Goal: Transaction & Acquisition: Purchase product/service

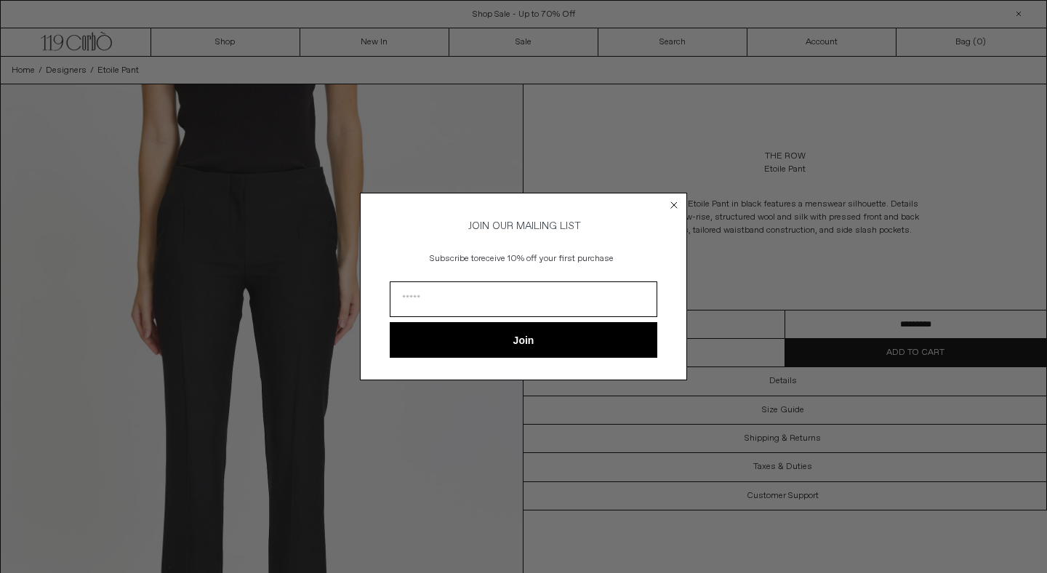
click at [670, 202] on circle "Close dialog" at bounding box center [674, 205] width 14 height 14
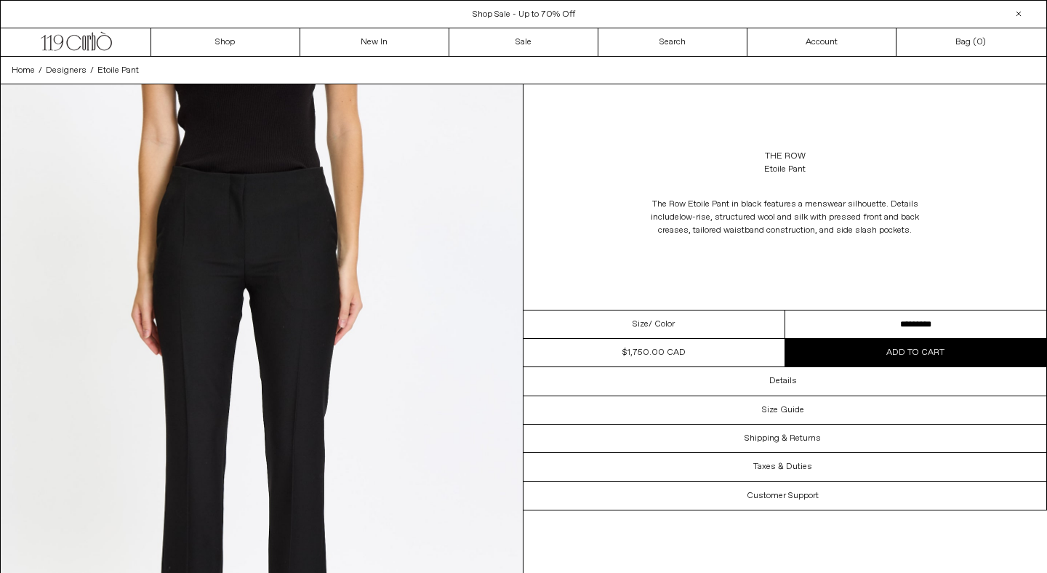
click at [639, 353] on div "$1,750.00 CAD" at bounding box center [653, 352] width 63 height 13
click at [561, 235] on div "The Row Etoile Pant in black features a menswear silhouette. Details include lo…" at bounding box center [784, 217] width 523 height 68
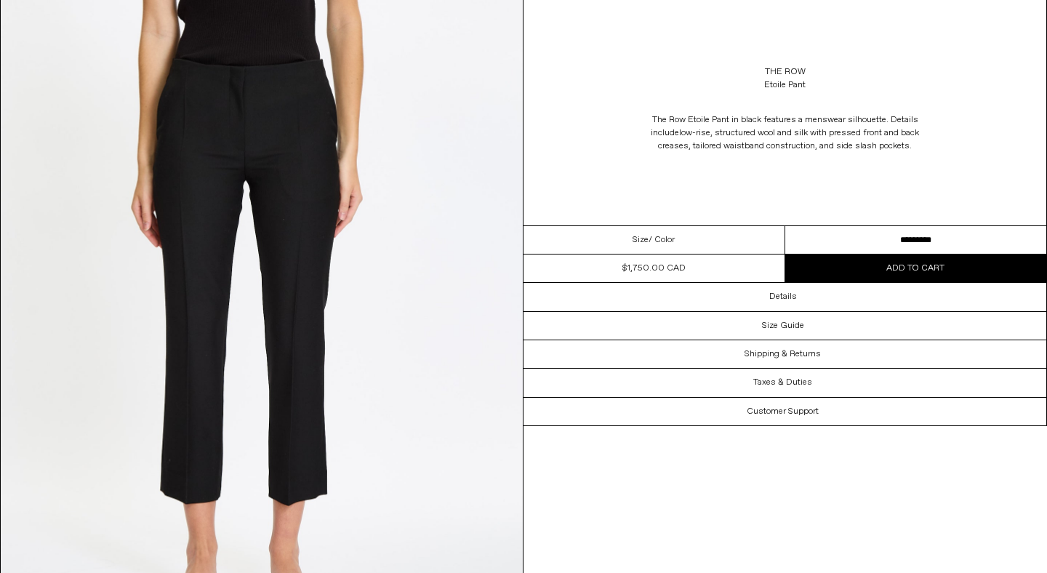
scroll to position [111, 0]
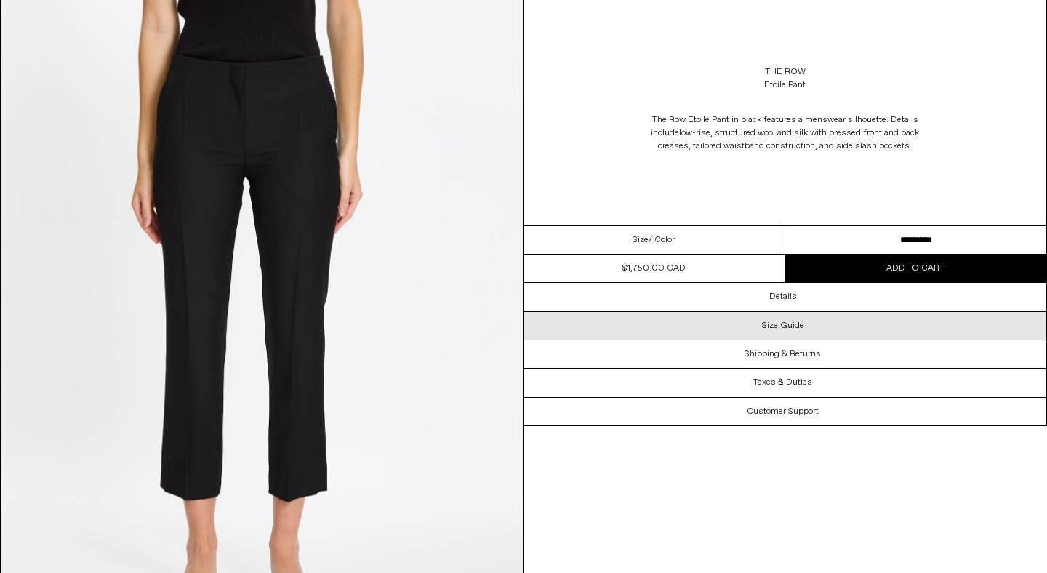
click at [715, 330] on div "Size Guide" at bounding box center [784, 326] width 523 height 28
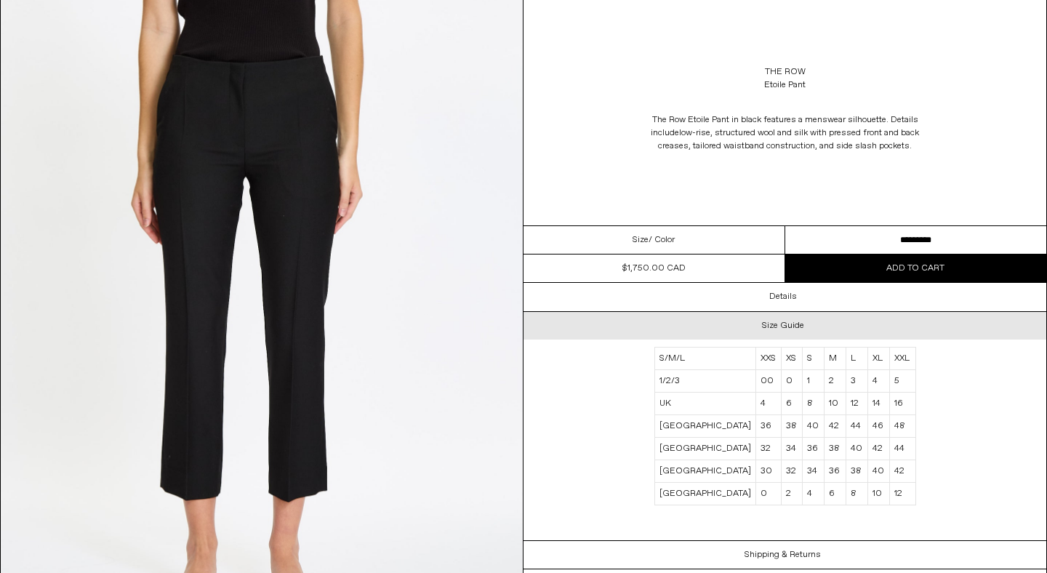
click at [715, 330] on div "Size Guide" at bounding box center [784, 326] width 523 height 28
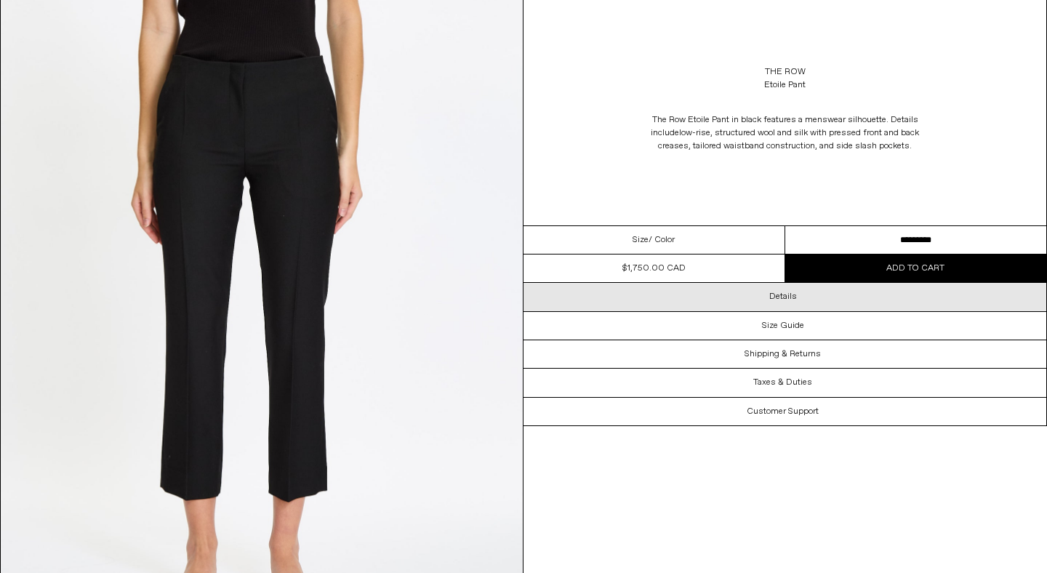
click at [716, 298] on div "Details" at bounding box center [784, 297] width 523 height 28
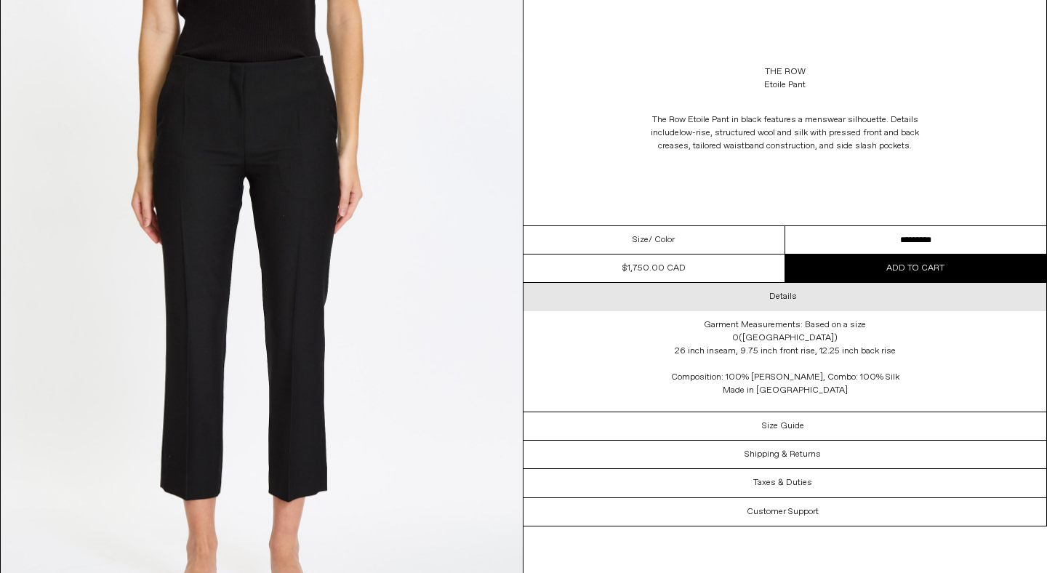
click at [716, 298] on div "Details" at bounding box center [784, 297] width 523 height 28
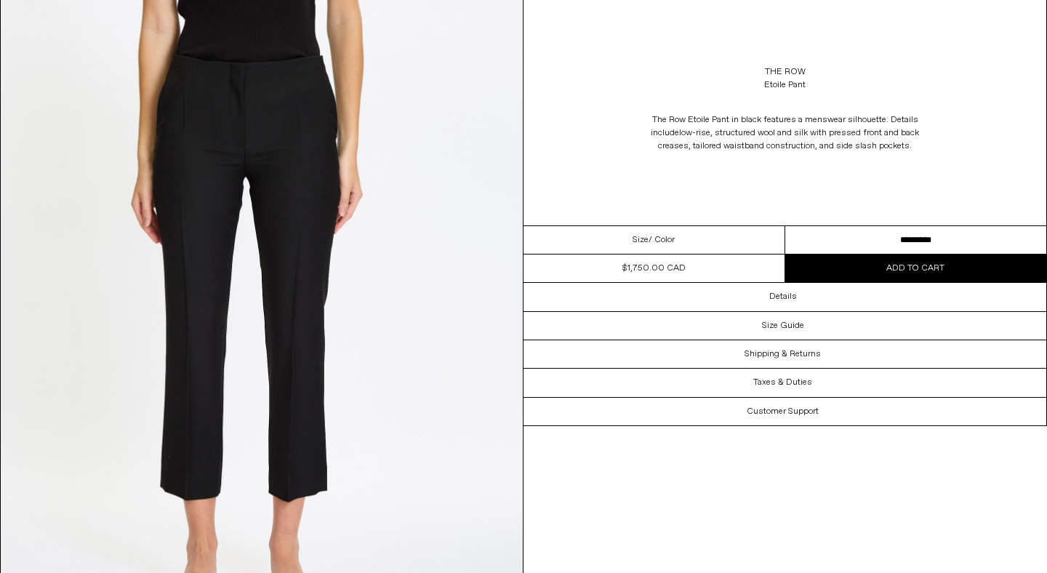
click at [804, 244] on select "**********" at bounding box center [916, 240] width 262 height 28
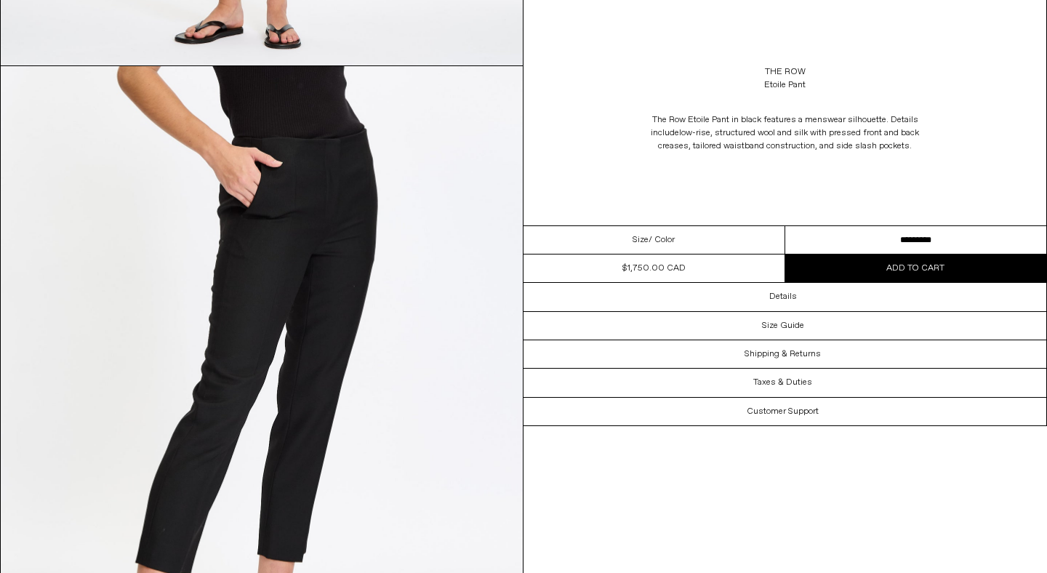
scroll to position [0, 0]
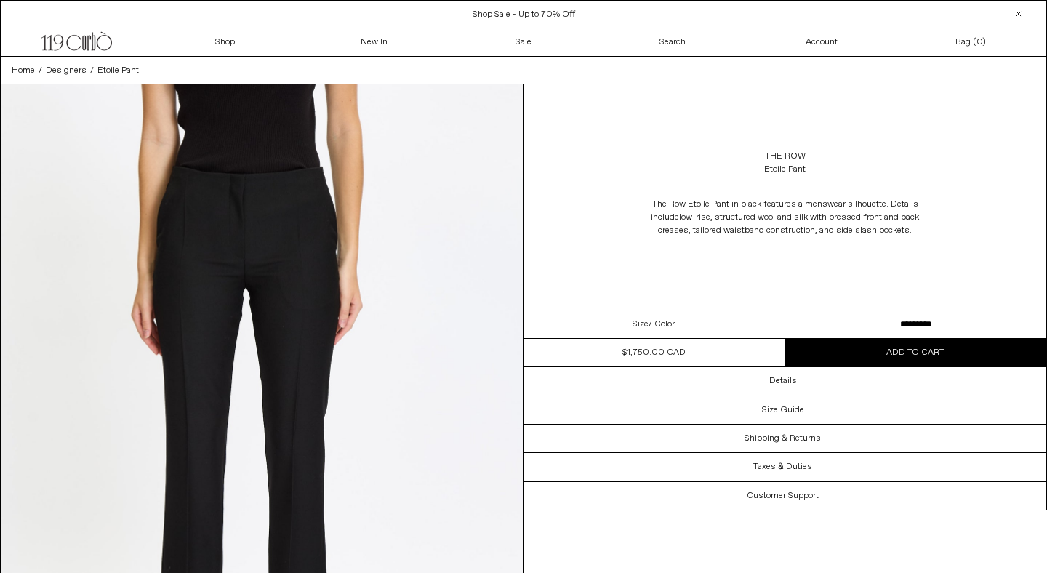
click at [1024, 11] on div at bounding box center [1018, 13] width 17 height 17
